Goal: Go to known website: Go to known website

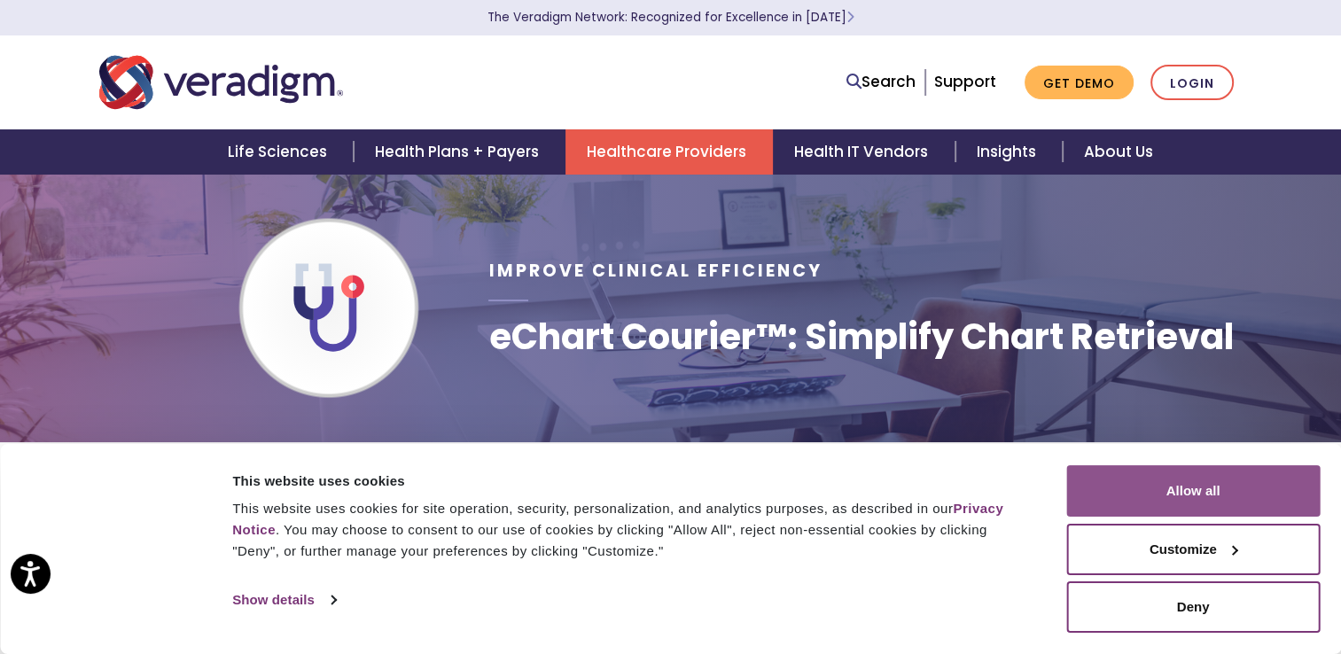
click at [1199, 487] on button "Allow all" at bounding box center [1192, 490] width 253 height 51
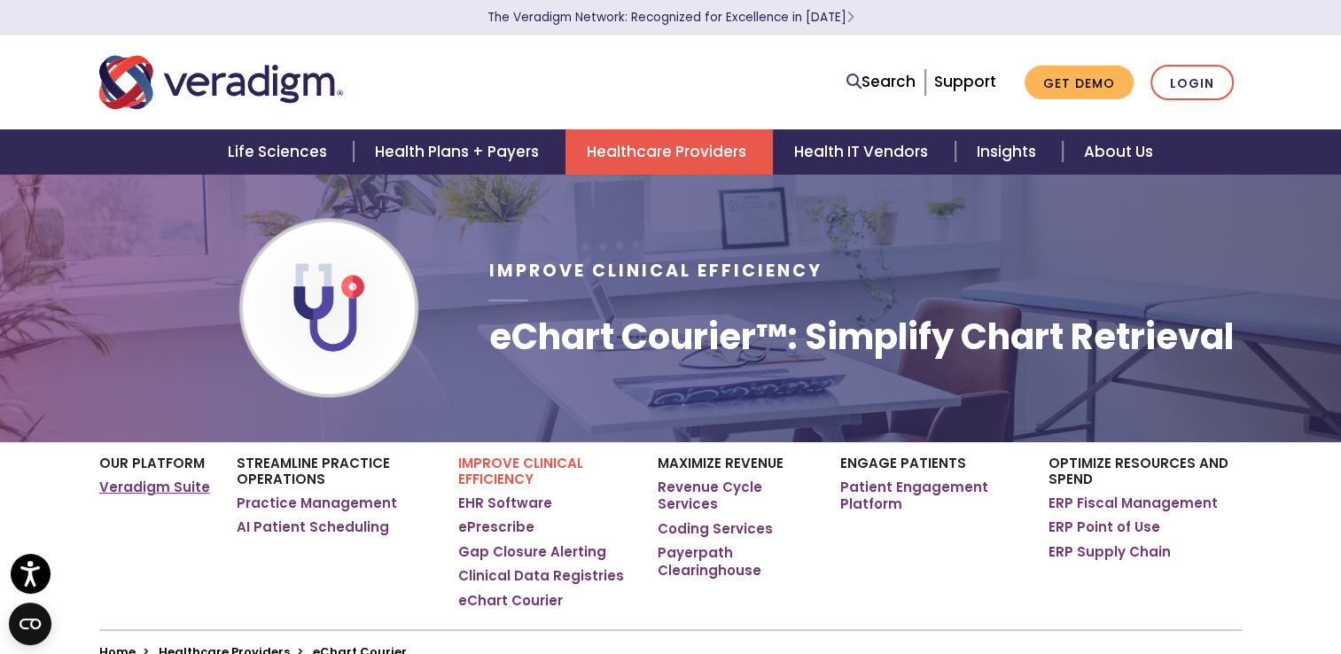
click at [184, 487] on link "Veradigm Suite" at bounding box center [154, 488] width 111 height 18
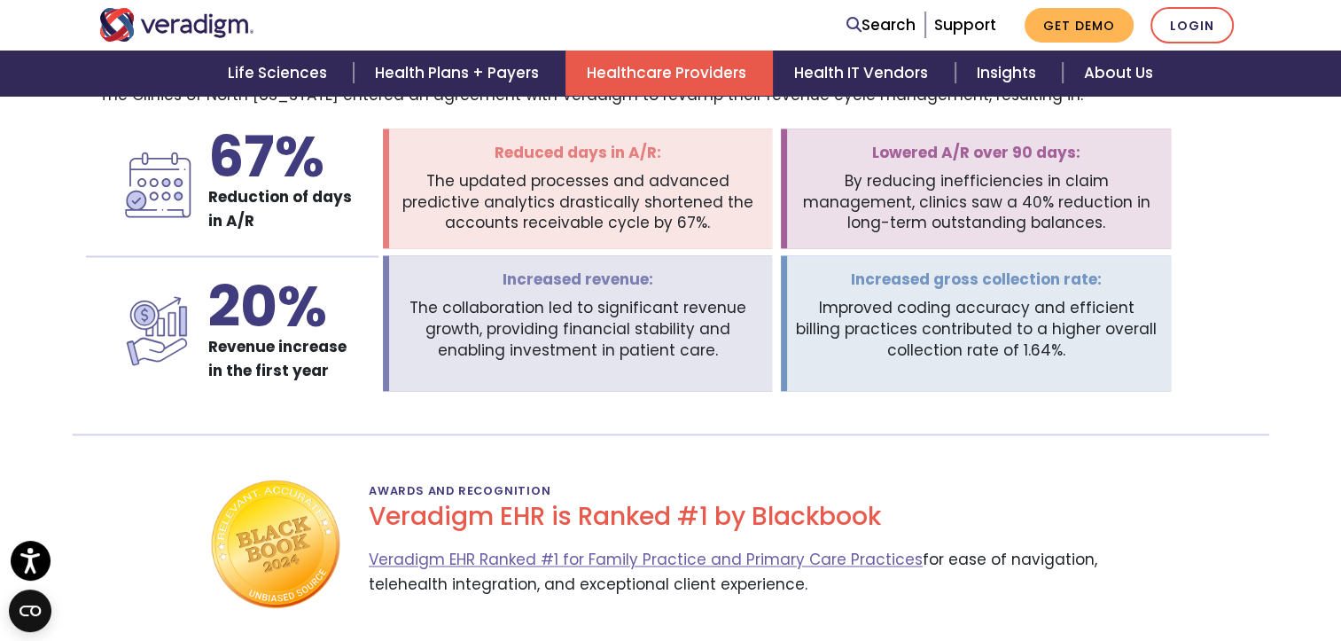
scroll to position [2053, 0]
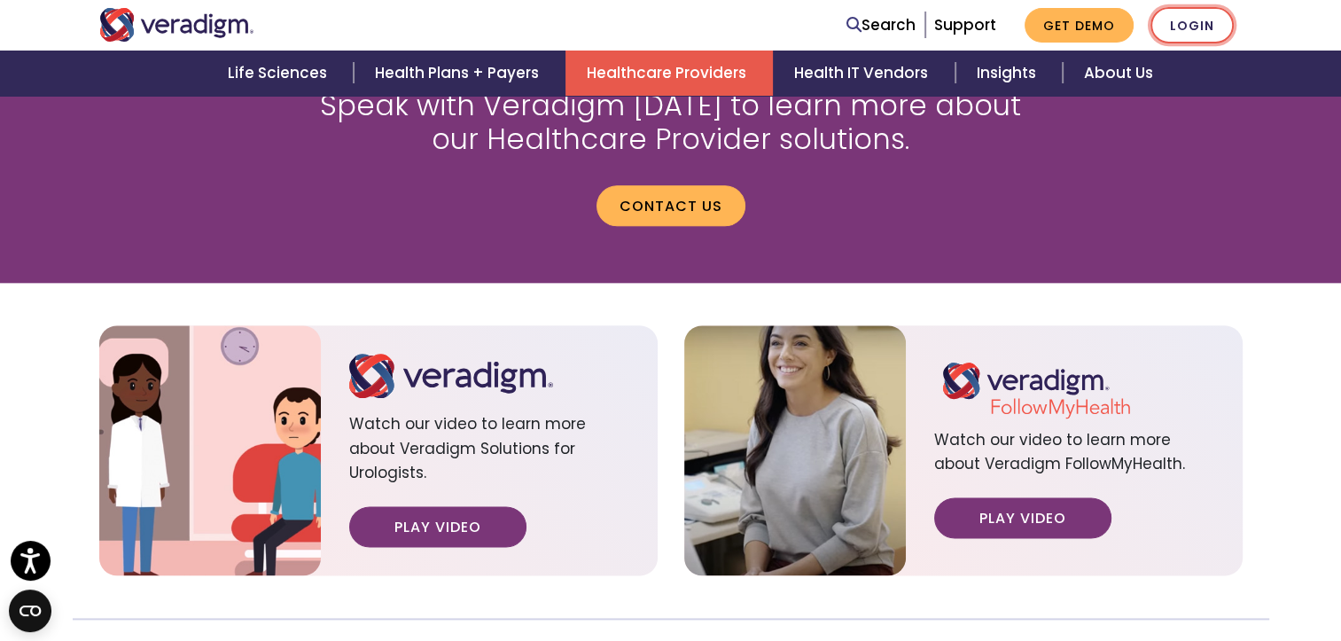
click at [1196, 32] on link "Login" at bounding box center [1191, 25] width 83 height 36
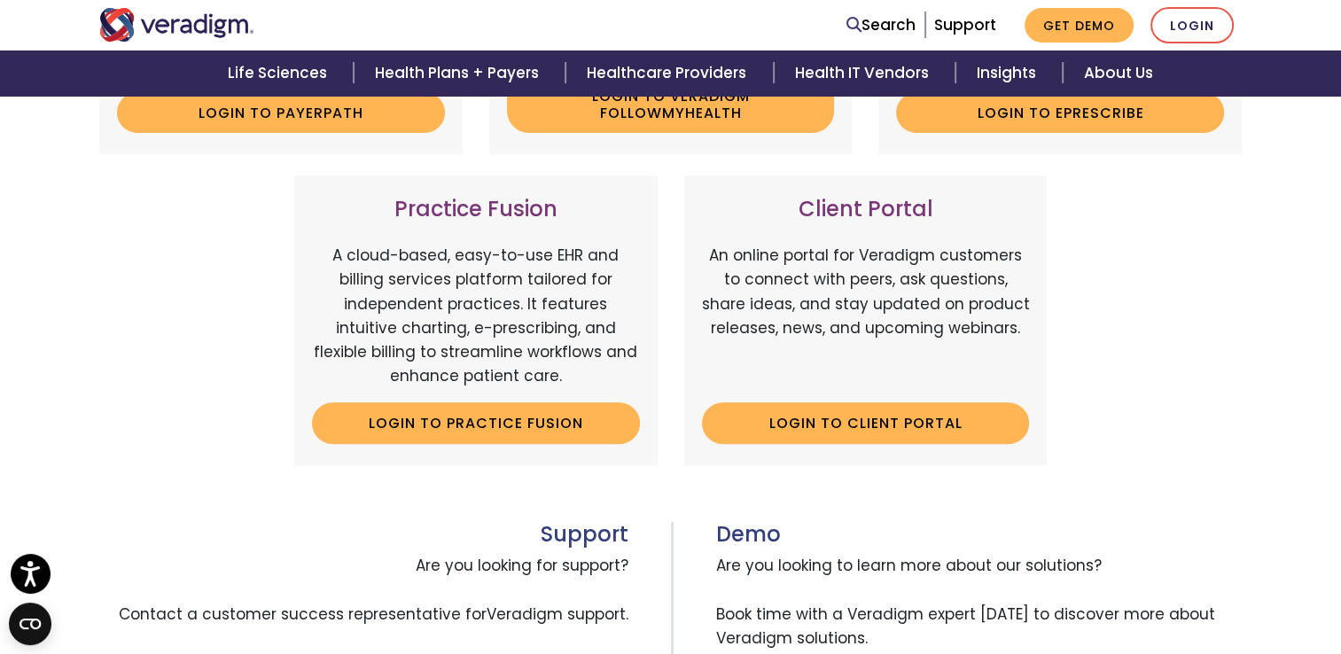
scroll to position [526, 0]
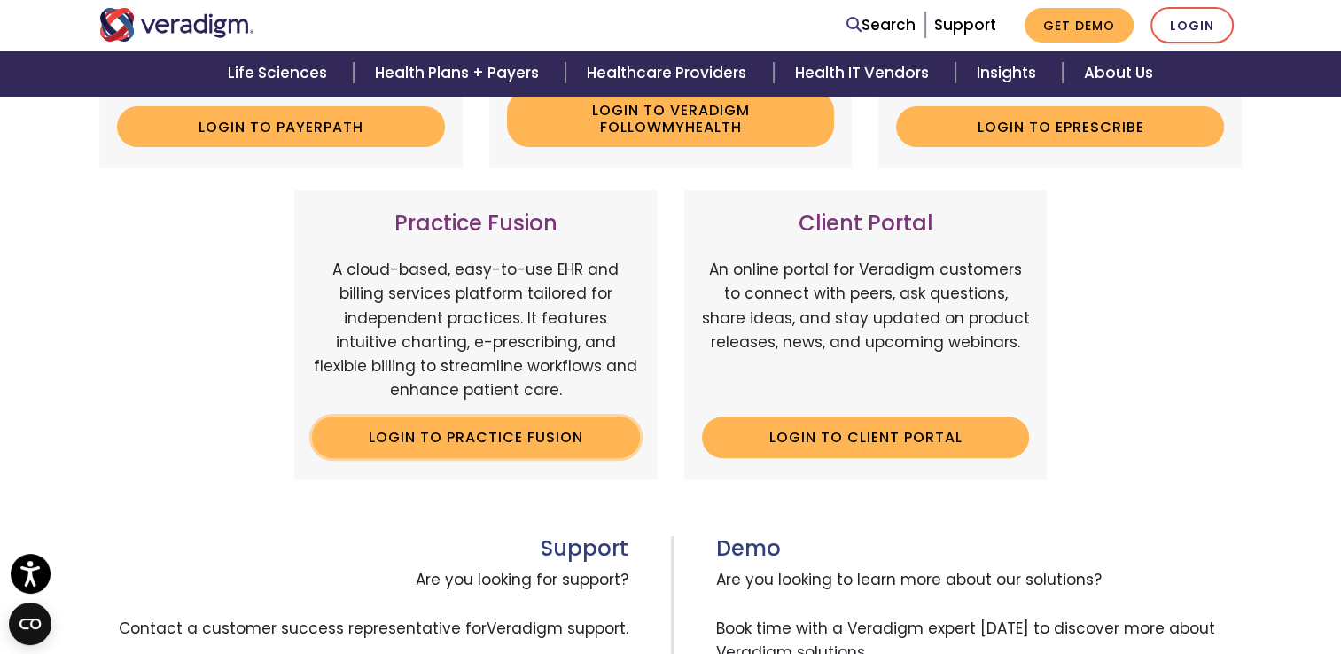
click at [469, 433] on link "Login to Practice Fusion" at bounding box center [476, 437] width 328 height 41
